Goal: Information Seeking & Learning: Learn about a topic

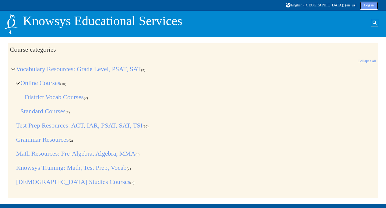
click at [368, 4] on link "Log in" at bounding box center [369, 6] width 18 height 8
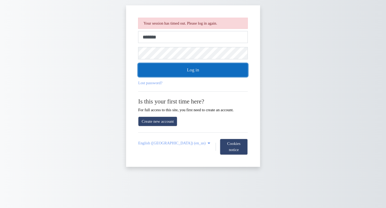
click at [221, 67] on button "Log in" at bounding box center [193, 69] width 110 height 13
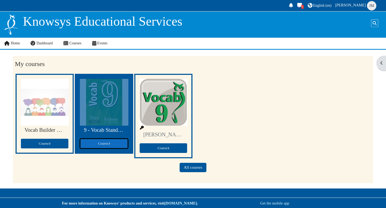
click at [103, 140] on link "Course" at bounding box center [104, 144] width 48 height 10
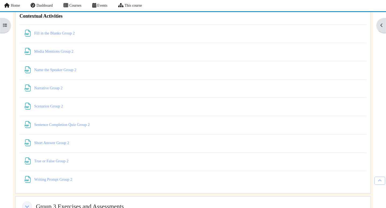
scroll to position [2114, 0]
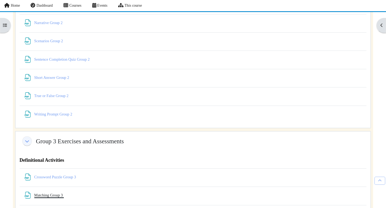
scroll to position [2200, 0]
